Goal: Task Accomplishment & Management: Complete application form

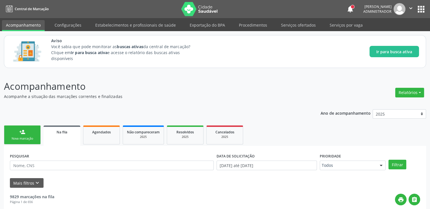
click at [244, 94] on p "Acompanhe a situação das marcações correntes e finalizadas" at bounding box center [152, 96] width 296 height 6
click at [252, 86] on p "Acompanhamento" at bounding box center [152, 86] width 296 height 14
click at [294, 24] on link "Serviços ofertados" at bounding box center [298, 25] width 43 height 10
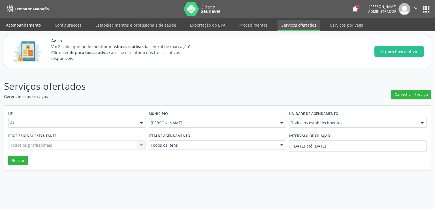
click at [30, 26] on link "Acompanhamento" at bounding box center [23, 25] width 43 height 10
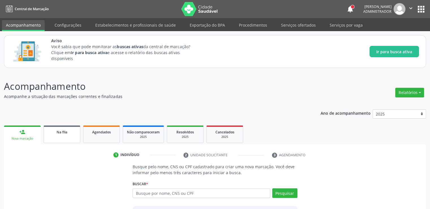
click at [60, 132] on span "Na fila" at bounding box center [62, 132] width 11 height 5
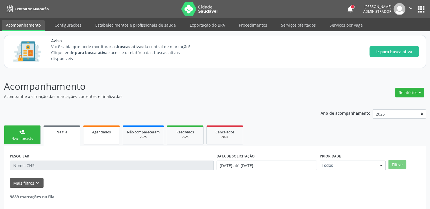
click at [105, 134] on span "Agendados" at bounding box center [101, 132] width 19 height 5
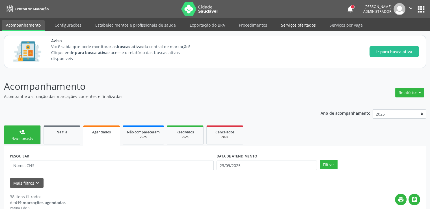
click at [298, 26] on link "Serviços ofertados" at bounding box center [298, 25] width 43 height 10
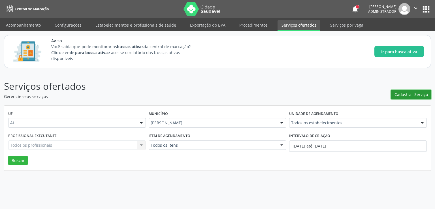
click at [412, 93] on span "Cadastrar Serviço" at bounding box center [410, 94] width 33 height 6
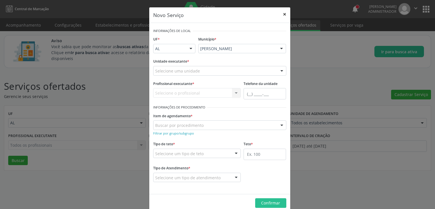
click at [283, 15] on button "×" at bounding box center [284, 14] width 11 height 14
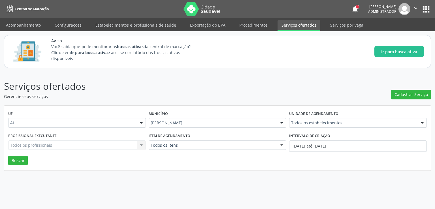
click at [317, 79] on header "Serviços ofertados Gerencie seus serviços Cadastrar Serviço" at bounding box center [217, 89] width 427 height 20
click at [359, 180] on div "Serviços ofertados Gerencie seus serviços Cadastrar Serviço UF AL AL Nenhum res…" at bounding box center [217, 140] width 435 height 137
click at [270, 86] on p "Serviços ofertados" at bounding box center [153, 86] width 299 height 14
click at [164, 187] on div "Serviços ofertados Gerencie seus serviços Cadastrar Serviço UF AL AL Nenhum res…" at bounding box center [217, 140] width 435 height 137
click at [248, 86] on p "Serviços ofertados" at bounding box center [153, 86] width 299 height 14
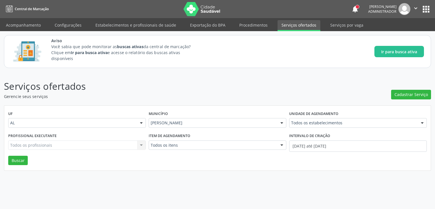
click at [245, 86] on p "Serviços ofertados" at bounding box center [153, 86] width 299 height 14
click at [246, 187] on div "Serviços ofertados Gerencie seus serviços Cadastrar Serviço UF AL AL Nenhum res…" at bounding box center [217, 140] width 435 height 137
click at [413, 94] on span "Cadastrar Serviço" at bounding box center [410, 94] width 33 height 6
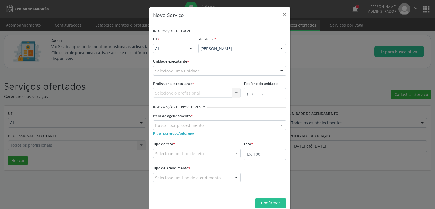
click at [271, 109] on div at bounding box center [246, 107] width 79 height 8
click at [212, 73] on div "Selecione uma unidade" at bounding box center [219, 71] width 133 height 10
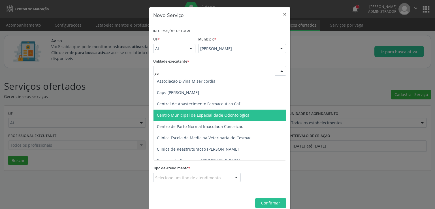
type input "cab"
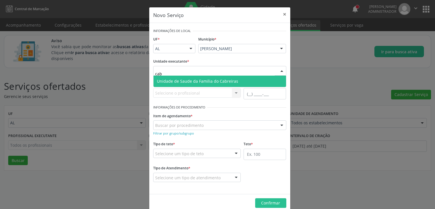
click at [211, 82] on span "Unidade de Saude da Familia do Cabreiras" at bounding box center [197, 80] width 81 height 5
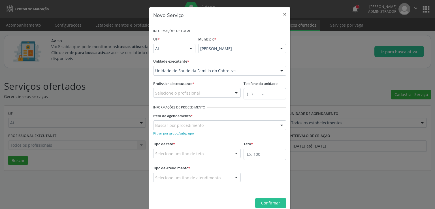
click at [198, 91] on div "Selecione o profissional" at bounding box center [197, 93] width 88 height 10
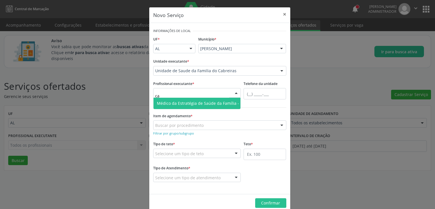
type input "c"
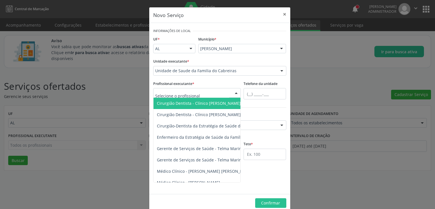
click at [175, 94] on input "text" at bounding box center [192, 95] width 74 height 11
click at [179, 93] on input "text" at bounding box center [192, 95] width 74 height 11
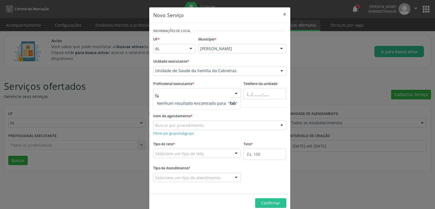
type input "f"
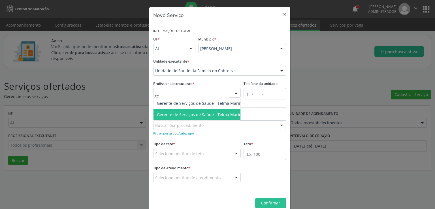
type input "t"
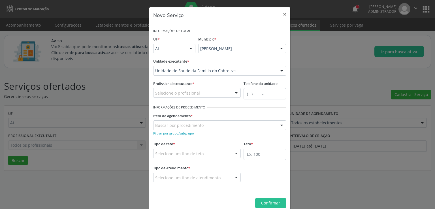
click at [225, 140] on div "Tipo de teto * Selecione um tipo de teto Teto financeiro Teto físico Nenhum res…" at bounding box center [197, 149] width 88 height 18
click at [283, 15] on button "×" at bounding box center [284, 14] width 11 height 14
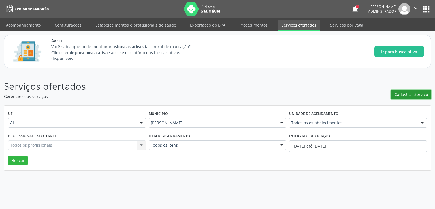
click at [391, 90] on button "Cadastrar Serviço" at bounding box center [411, 95] width 40 height 10
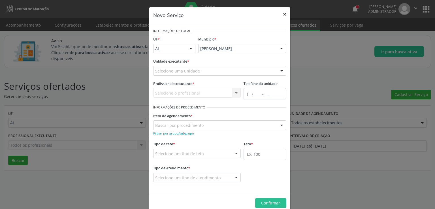
click at [284, 13] on button "×" at bounding box center [284, 14] width 11 height 14
